Goal: Information Seeking & Learning: Learn about a topic

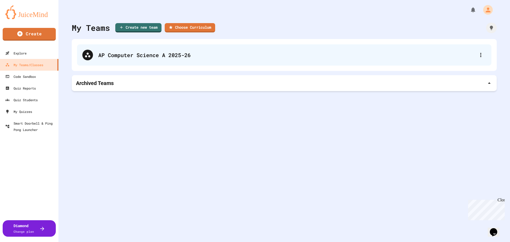
click at [182, 47] on div "AP Computer Science A 2025-26" at bounding box center [284, 54] width 414 height 21
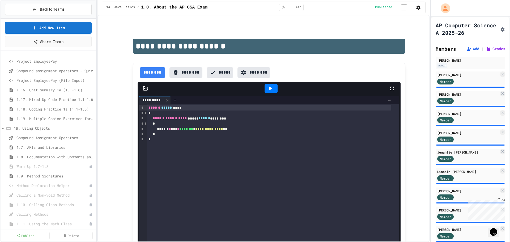
scroll to position [186, 0]
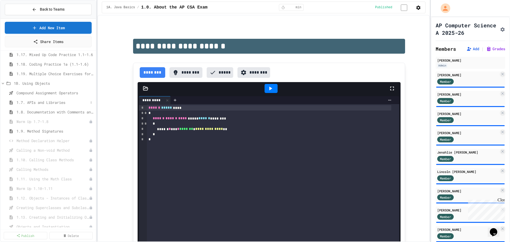
click at [43, 103] on span "1.7. APIs and Libraries" at bounding box center [52, 103] width 72 height 6
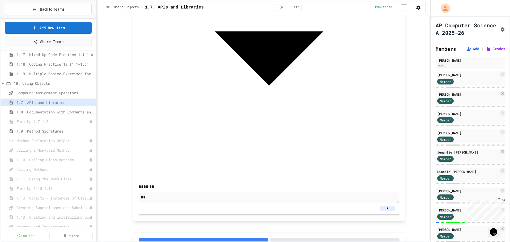
scroll to position [797, 0]
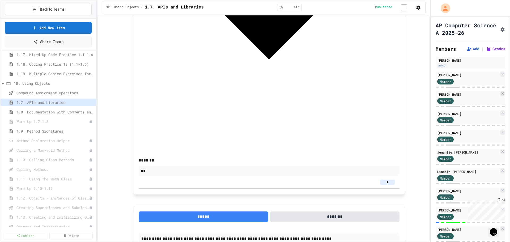
scroll to position [850, 0]
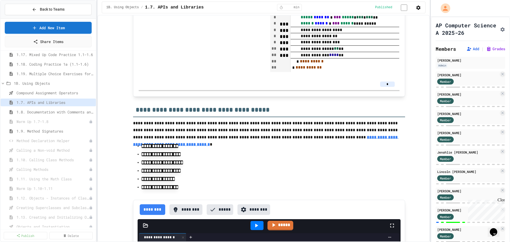
scroll to position [3182, 0]
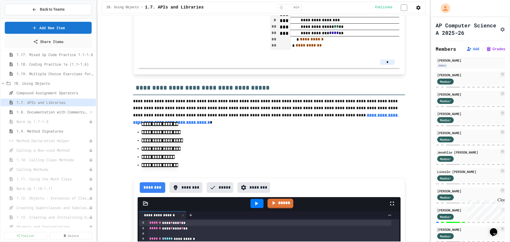
click at [42, 111] on span "1.8. Documentation with Comments and Preconditions" at bounding box center [52, 112] width 72 height 6
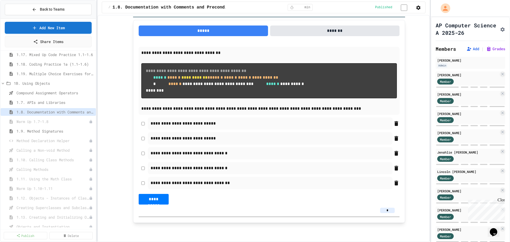
scroll to position [1894, 0]
click at [56, 132] on span "1.9. Method Signatures" at bounding box center [52, 131] width 72 height 6
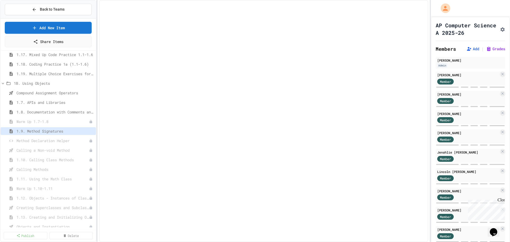
select select "***"
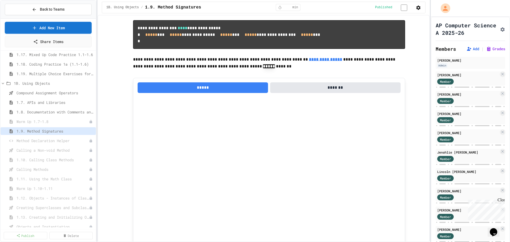
scroll to position [2435, 0]
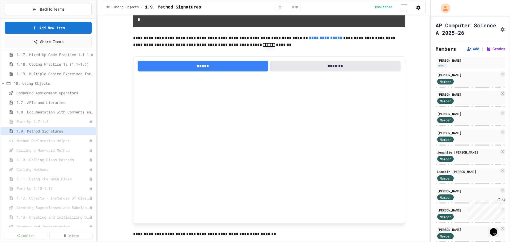
click at [39, 105] on span "1.7. APIs and Libraries" at bounding box center [52, 103] width 72 height 6
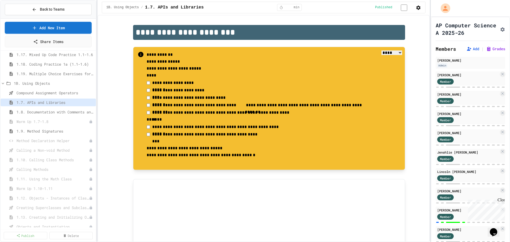
click at [500, 32] on button "Assignment Settings" at bounding box center [502, 29] width 5 height 6
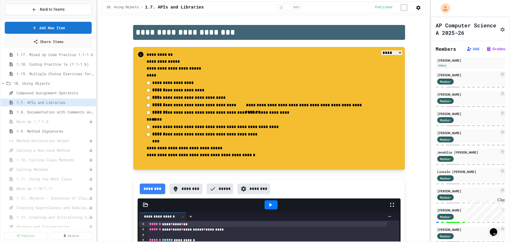
scroll to position [80, 0]
click at [500, 32] on icon "Assignment Settings" at bounding box center [502, 29] width 4 height 4
click at [25, 134] on div "1.9. Method Signatures" at bounding box center [48, 131] width 95 height 8
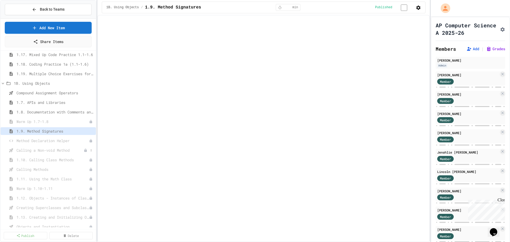
select select "***"
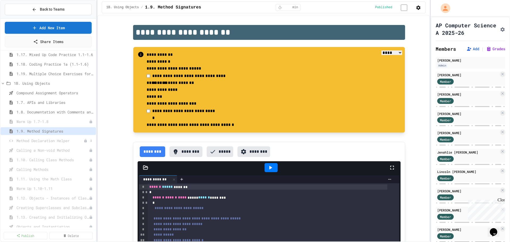
click at [46, 139] on span "Method Declaration Helper" at bounding box center [49, 141] width 67 height 6
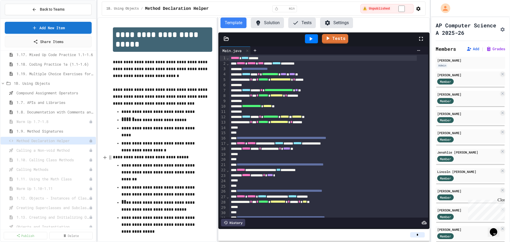
scroll to position [10, 0]
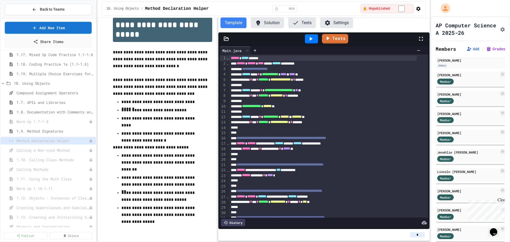
click at [263, 22] on button "Solution" at bounding box center [267, 23] width 33 height 11
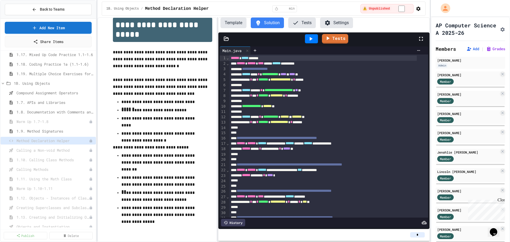
click at [230, 24] on button "Template" at bounding box center [233, 23] width 26 height 11
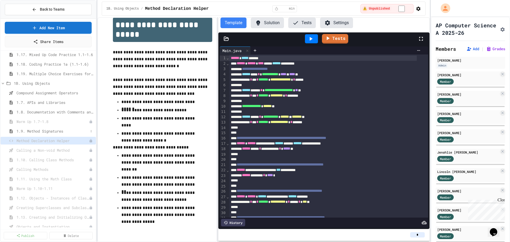
click at [38, 129] on span "1.9. Method Signatures" at bounding box center [52, 131] width 72 height 6
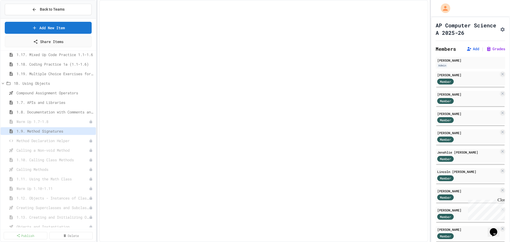
select select "***"
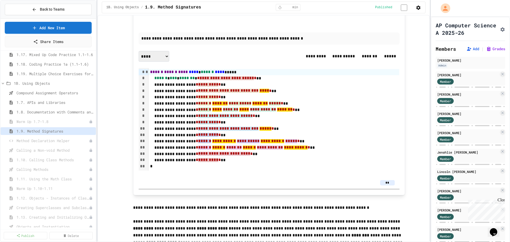
scroll to position [1957, 0]
